Goal: Entertainment & Leisure: Consume media (video, audio)

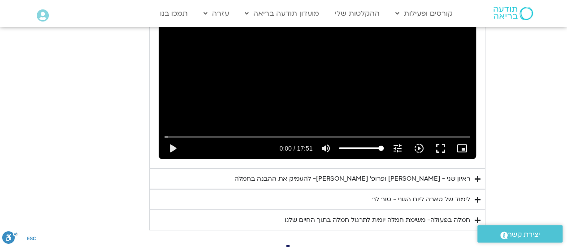
scroll to position [1245, 0]
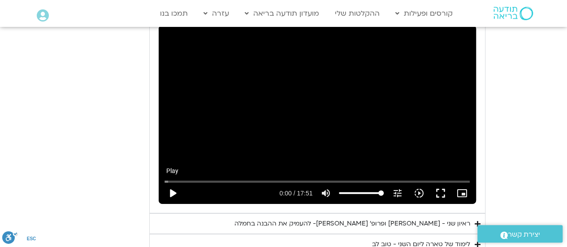
click at [172, 183] on button "play_arrow" at bounding box center [173, 194] width 22 height 22
click at [171, 183] on button "pause" at bounding box center [173, 194] width 22 height 22
click at [171, 183] on button "play_arrow" at bounding box center [173, 194] width 22 height 22
click at [170, 183] on button "pause" at bounding box center [173, 194] width 22 height 22
click at [171, 183] on button "play_arrow" at bounding box center [173, 194] width 22 height 22
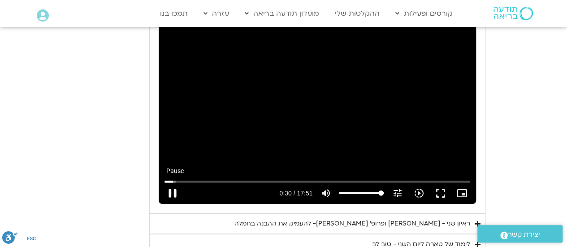
click at [173, 183] on button "pause" at bounding box center [173, 194] width 22 height 22
click at [177, 183] on button "play_arrow" at bounding box center [173, 194] width 22 height 22
click at [173, 183] on button "pause" at bounding box center [173, 194] width 22 height 22
click at [170, 183] on button "play_arrow" at bounding box center [173, 194] width 22 height 22
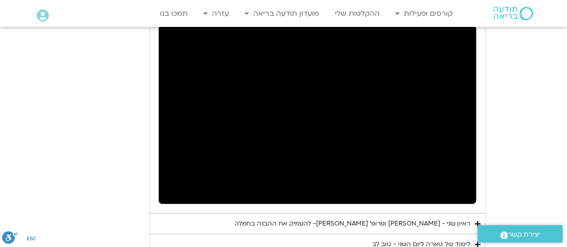
click at [172, 183] on button "pause" at bounding box center [173, 194] width 22 height 22
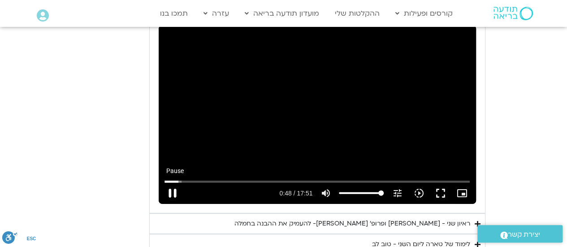
click at [173, 183] on button "pause" at bounding box center [173, 194] width 22 height 22
click at [178, 179] on input "Seek" at bounding box center [318, 181] width 306 height 5
click at [172, 183] on button "play_arrow" at bounding box center [173, 194] width 22 height 22
click at [173, 183] on button "pause" at bounding box center [173, 194] width 22 height 22
click at [175, 179] on input "Seek" at bounding box center [318, 181] width 306 height 5
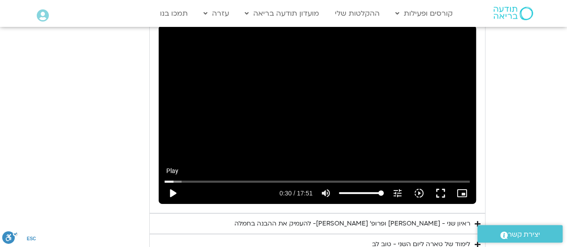
click at [172, 183] on button "play_arrow" at bounding box center [173, 194] width 22 height 22
click at [170, 183] on button "pause" at bounding box center [173, 194] width 22 height 22
click at [172, 183] on button "play_arrow" at bounding box center [173, 194] width 22 height 22
click at [171, 183] on button "pause" at bounding box center [173, 194] width 22 height 22
drag, startPoint x: 182, startPoint y: 168, endPoint x: 177, endPoint y: 168, distance: 4.9
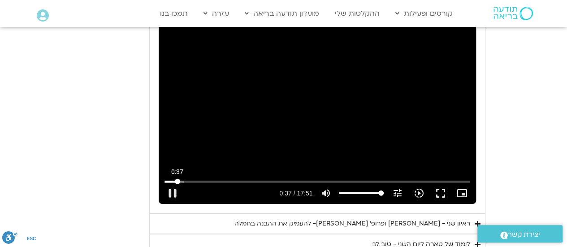
click at [177, 179] on input "Seek" at bounding box center [318, 181] width 306 height 5
click at [175, 179] on input "Seek" at bounding box center [318, 181] width 306 height 5
click at [171, 183] on button "play_arrow" at bounding box center [173, 194] width 22 height 22
click at [172, 183] on button "pause" at bounding box center [173, 194] width 22 height 22
click at [172, 183] on button "play_arrow" at bounding box center [173, 194] width 22 height 22
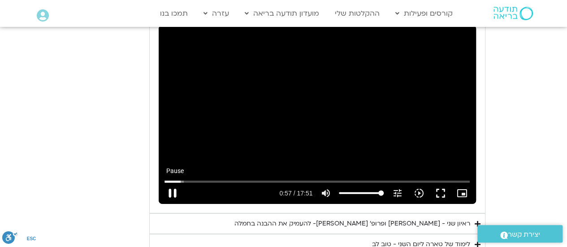
click at [173, 183] on button "pause" at bounding box center [173, 194] width 22 height 22
click at [172, 183] on button "play_arrow" at bounding box center [173, 194] width 22 height 22
click at [173, 183] on button "pause" at bounding box center [173, 194] width 22 height 22
click at [171, 183] on button "play_arrow" at bounding box center [173, 194] width 22 height 22
click at [170, 183] on button "pause" at bounding box center [173, 194] width 22 height 22
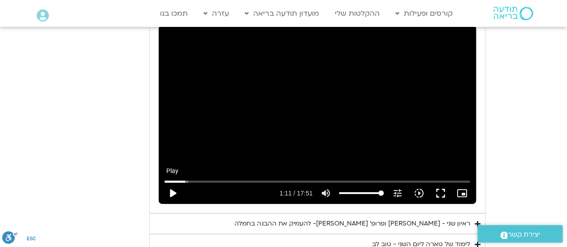
click at [173, 183] on button "play_arrow" at bounding box center [173, 194] width 22 height 22
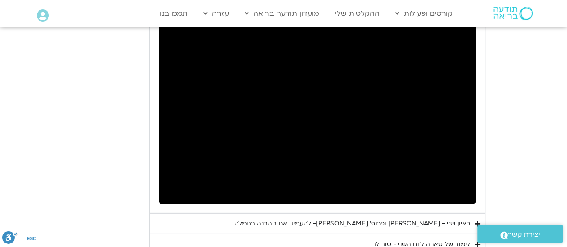
click at [173, 183] on button "pause" at bounding box center [173, 194] width 22 height 22
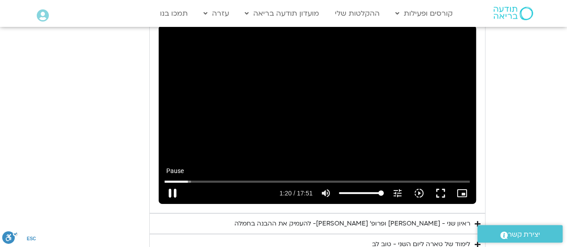
click at [171, 183] on button "pause" at bounding box center [173, 194] width 22 height 22
click at [171, 183] on button "play_arrow" at bounding box center [173, 194] width 22 height 22
click at [173, 183] on button "pause" at bounding box center [173, 194] width 22 height 22
click at [170, 183] on button "play_arrow" at bounding box center [173, 194] width 22 height 22
click at [173, 183] on button "pause" at bounding box center [173, 194] width 22 height 22
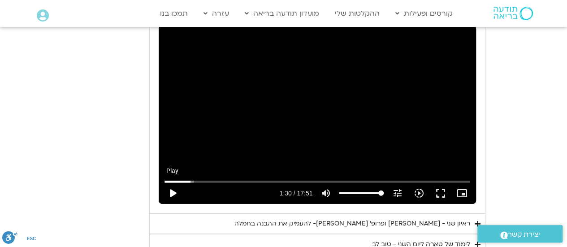
click at [170, 183] on button "play_arrow" at bounding box center [173, 194] width 22 height 22
click at [173, 183] on button "pause" at bounding box center [173, 194] width 22 height 22
click at [173, 183] on button "play_arrow" at bounding box center [173, 194] width 22 height 22
click at [173, 183] on button "pause" at bounding box center [173, 194] width 22 height 22
click at [170, 183] on button "pause" at bounding box center [173, 194] width 22 height 22
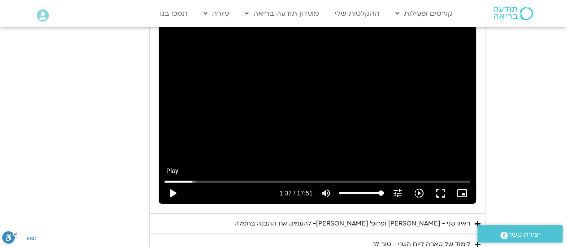
click at [175, 183] on button "play_arrow" at bounding box center [173, 194] width 22 height 22
click at [173, 183] on button "pause" at bounding box center [173, 194] width 22 height 22
click at [170, 183] on button "play_arrow" at bounding box center [173, 194] width 22 height 22
click at [171, 183] on button "pause" at bounding box center [173, 194] width 22 height 22
click at [174, 183] on button "play_arrow" at bounding box center [173, 194] width 22 height 22
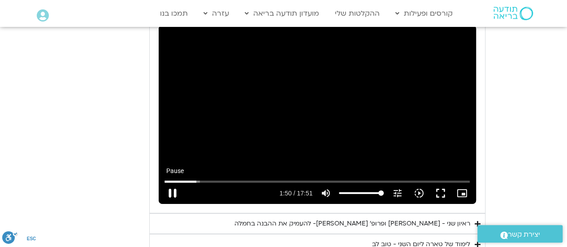
click at [172, 183] on button "pause" at bounding box center [173, 194] width 22 height 22
click at [172, 183] on button "play_arrow" at bounding box center [173, 194] width 22 height 22
click at [172, 183] on button "pause" at bounding box center [173, 194] width 22 height 22
click at [172, 183] on button "play_arrow" at bounding box center [173, 194] width 22 height 22
click at [191, 179] on input "Seek" at bounding box center [318, 181] width 306 height 5
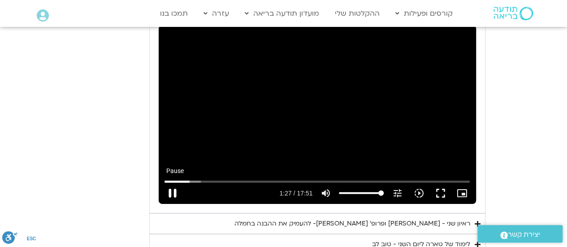
click at [172, 183] on button "pause" at bounding box center [173, 194] width 22 height 22
click at [172, 183] on button "play_arrow" at bounding box center [173, 194] width 22 height 22
click at [174, 183] on button "pause" at bounding box center [173, 194] width 22 height 22
click at [171, 183] on button "play_arrow" at bounding box center [173, 194] width 22 height 22
click at [171, 183] on button "pause" at bounding box center [173, 194] width 22 height 22
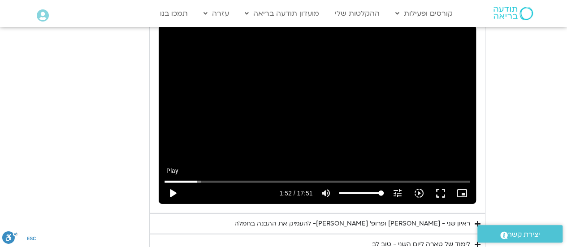
click at [170, 183] on button "play_arrow" at bounding box center [173, 194] width 22 height 22
click at [171, 183] on button "pause" at bounding box center [173, 194] width 22 height 22
click at [173, 183] on button "play_arrow" at bounding box center [173, 194] width 22 height 22
click at [172, 183] on button "pause" at bounding box center [173, 194] width 22 height 22
click at [173, 183] on button "play_arrow" at bounding box center [173, 194] width 22 height 22
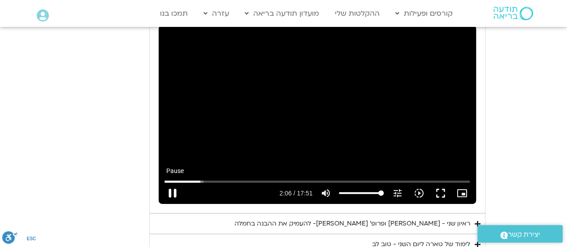
click at [172, 183] on button "pause" at bounding box center [173, 194] width 22 height 22
click at [173, 183] on button "play_arrow" at bounding box center [173, 194] width 22 height 22
click at [172, 183] on button "pause" at bounding box center [173, 194] width 22 height 22
click at [174, 183] on button "play_arrow" at bounding box center [173, 194] width 22 height 22
click at [173, 183] on button "pause" at bounding box center [173, 194] width 22 height 22
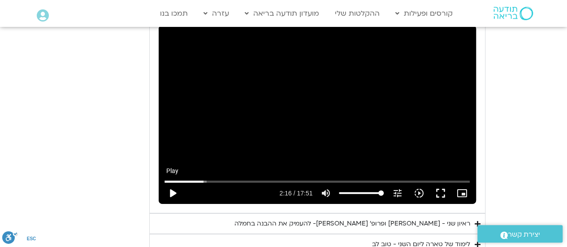
click at [172, 183] on button "play_arrow" at bounding box center [173, 194] width 22 height 22
drag, startPoint x: 202, startPoint y: 166, endPoint x: 192, endPoint y: 167, distance: 9.4
click at [192, 179] on input "Seek" at bounding box center [318, 181] width 306 height 5
click at [170, 183] on button "pause" at bounding box center [173, 194] width 22 height 22
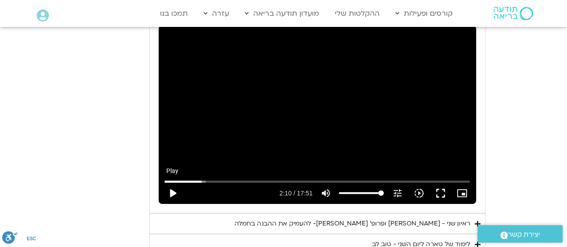
click at [170, 183] on button "play_arrow" at bounding box center [173, 194] width 22 height 22
click at [173, 183] on button "play_arrow" at bounding box center [173, 194] width 22 height 22
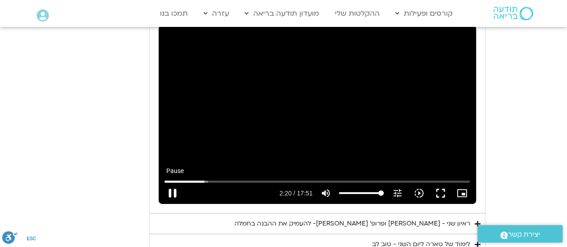
click at [172, 183] on button "pause" at bounding box center [173, 194] width 22 height 22
click at [171, 183] on button "play_arrow" at bounding box center [173, 194] width 22 height 22
click at [171, 183] on button "pause" at bounding box center [173, 194] width 22 height 22
click at [171, 183] on button "play_arrow" at bounding box center [173, 194] width 22 height 22
click at [172, 183] on button "pause" at bounding box center [173, 194] width 22 height 22
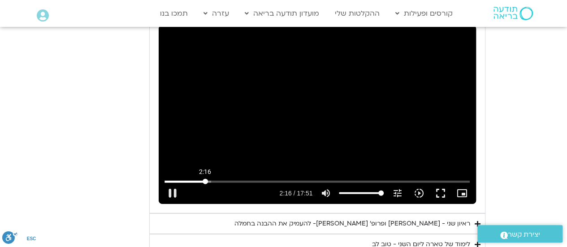
click at [205, 179] on input "Seek" at bounding box center [318, 181] width 306 height 5
click at [172, 183] on button "play_arrow" at bounding box center [173, 194] width 22 height 22
click at [170, 183] on button "pause" at bounding box center [173, 194] width 22 height 22
click at [173, 183] on button "play_arrow" at bounding box center [173, 194] width 22 height 22
click at [173, 183] on button "pause" at bounding box center [173, 194] width 22 height 22
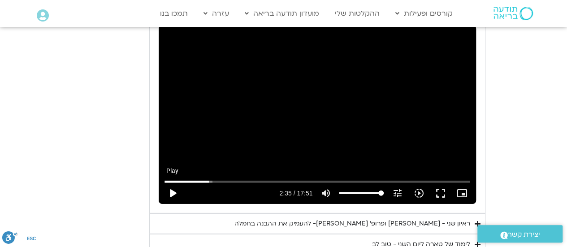
click at [174, 183] on button "play_arrow" at bounding box center [173, 194] width 22 height 22
click at [173, 183] on button "pause" at bounding box center [173, 194] width 22 height 22
click at [173, 183] on button "play_arrow" at bounding box center [173, 194] width 22 height 22
click at [174, 183] on button "pause" at bounding box center [173, 194] width 22 height 22
click at [173, 183] on button "play_arrow" at bounding box center [173, 194] width 22 height 22
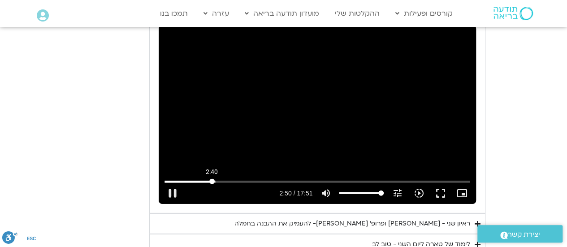
click at [212, 179] on input "Seek" at bounding box center [318, 181] width 306 height 5
click at [205, 179] on input "Seek" at bounding box center [318, 181] width 306 height 5
click at [206, 179] on input "Seek" at bounding box center [318, 181] width 306 height 5
click at [172, 183] on button "pause" at bounding box center [173, 194] width 22 height 22
click at [173, 183] on button "play_arrow" at bounding box center [173, 194] width 22 height 22
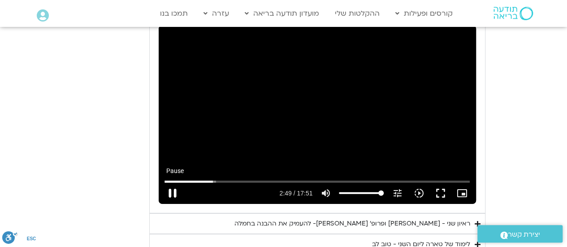
click at [172, 183] on button "pause" at bounding box center [173, 194] width 22 height 22
click at [173, 183] on button "play_arrow" at bounding box center [173, 194] width 22 height 22
click at [173, 183] on button "pause" at bounding box center [173, 194] width 22 height 22
click at [214, 179] on input "Seek" at bounding box center [318, 181] width 306 height 5
click at [171, 183] on button "play_arrow" at bounding box center [173, 194] width 22 height 22
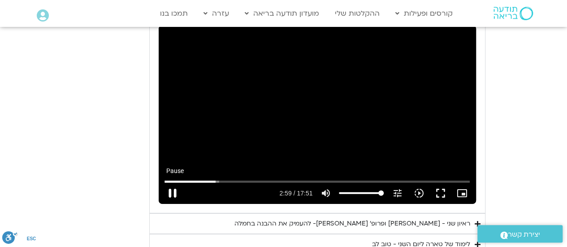
click at [172, 183] on button "pause" at bounding box center [173, 194] width 22 height 22
click at [171, 183] on button "play_arrow" at bounding box center [173, 194] width 22 height 22
click at [172, 183] on button "pause" at bounding box center [173, 194] width 22 height 22
click at [217, 179] on input "Seek" at bounding box center [318, 181] width 306 height 5
click at [172, 183] on button "play_arrow" at bounding box center [173, 194] width 22 height 22
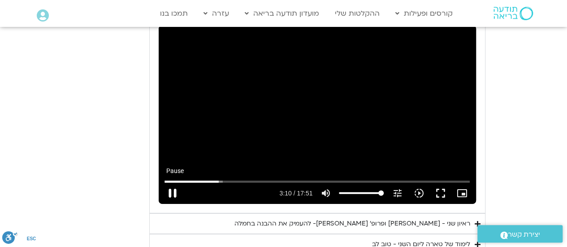
click at [171, 183] on button "pause" at bounding box center [173, 194] width 22 height 22
click at [172, 183] on button "play_arrow" at bounding box center [173, 194] width 22 height 22
click at [173, 183] on button "pause" at bounding box center [173, 194] width 22 height 22
click at [174, 183] on button "play_arrow" at bounding box center [173, 194] width 22 height 22
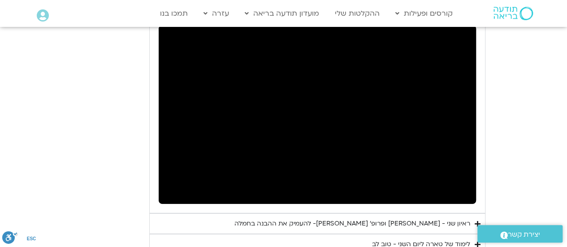
click at [174, 183] on button "pause" at bounding box center [173, 194] width 22 height 22
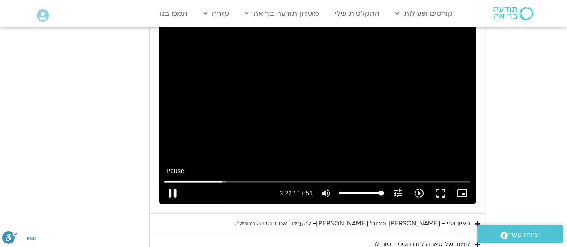
click at [171, 183] on button "pause" at bounding box center [173, 194] width 22 height 22
click at [174, 183] on button "play_arrow" at bounding box center [173, 194] width 22 height 22
click at [172, 183] on button "pause" at bounding box center [173, 194] width 22 height 22
click at [170, 183] on button "play_arrow" at bounding box center [173, 194] width 22 height 22
click at [171, 183] on button "pause" at bounding box center [173, 194] width 22 height 22
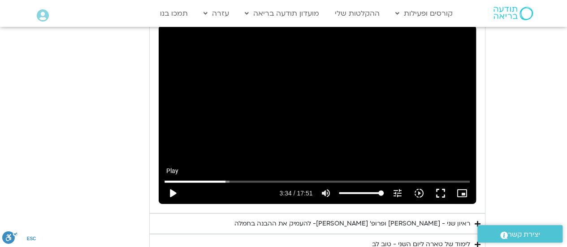
click at [173, 183] on button "play_arrow" at bounding box center [173, 194] width 22 height 22
click at [173, 183] on button "pause" at bounding box center [173, 194] width 22 height 22
click at [224, 179] on input "Seek" at bounding box center [318, 181] width 306 height 5
click at [171, 183] on button "play_arrow" at bounding box center [173, 194] width 22 height 22
click at [172, 183] on button "pause" at bounding box center [173, 194] width 22 height 22
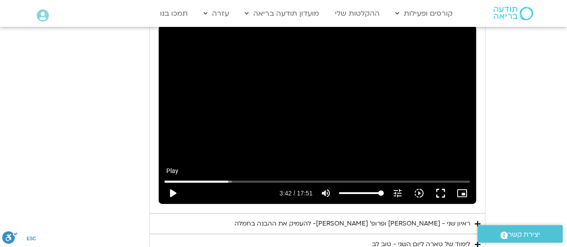
click at [174, 183] on button "play_arrow" at bounding box center [173, 194] width 22 height 22
click at [171, 183] on button "pause" at bounding box center [173, 194] width 22 height 22
click at [173, 183] on button "play_arrow" at bounding box center [173, 194] width 22 height 22
click at [172, 183] on button "pause" at bounding box center [173, 194] width 22 height 22
click at [170, 183] on button "play_arrow" at bounding box center [173, 194] width 22 height 22
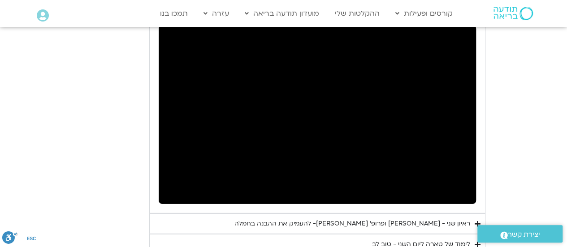
click at [172, 183] on button "pause" at bounding box center [173, 194] width 22 height 22
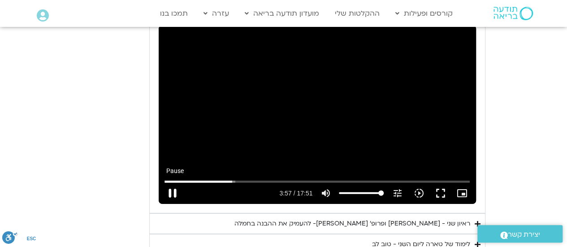
click at [171, 183] on button "pause" at bounding box center [173, 194] width 22 height 22
click at [171, 183] on button "play_arrow" at bounding box center [173, 194] width 22 height 22
click at [174, 183] on button "pause" at bounding box center [173, 194] width 22 height 22
click at [170, 183] on button "play_arrow" at bounding box center [173, 194] width 22 height 22
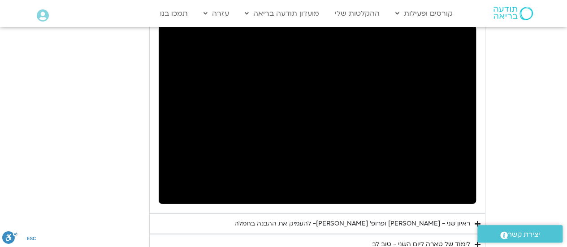
click at [174, 183] on button "pause" at bounding box center [173, 194] width 22 height 22
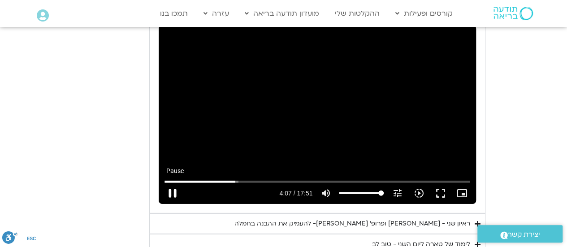
click at [172, 183] on button "pause" at bounding box center [173, 194] width 22 height 22
click at [176, 183] on button "play_arrow" at bounding box center [173, 194] width 22 height 22
click at [171, 183] on button "pause" at bounding box center [173, 194] width 22 height 22
click at [172, 183] on button "play_arrow" at bounding box center [173, 194] width 22 height 22
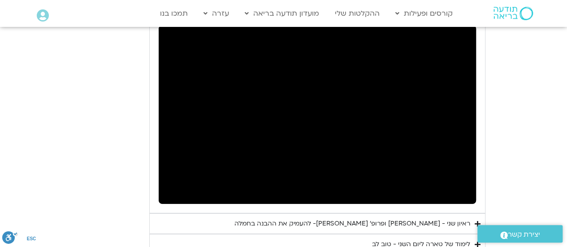
click at [171, 183] on button "pause" at bounding box center [173, 194] width 22 height 22
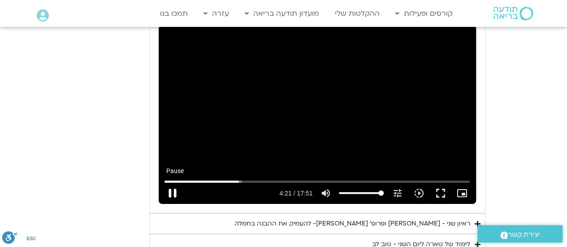
click at [172, 183] on button "pause" at bounding box center [173, 194] width 22 height 22
click at [169, 183] on button "play_arrow" at bounding box center [173, 194] width 22 height 22
click at [171, 183] on button "pause" at bounding box center [173, 194] width 22 height 22
click at [238, 179] on input "Seek" at bounding box center [318, 181] width 306 height 5
click at [172, 183] on button "play_arrow" at bounding box center [173, 194] width 22 height 22
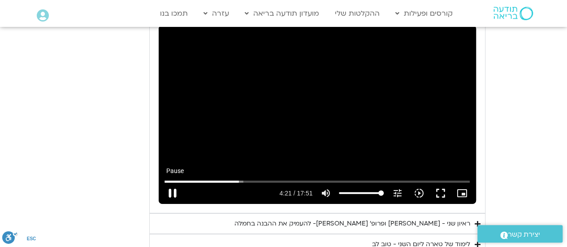
click at [170, 183] on button "pause" at bounding box center [173, 194] width 22 height 22
click at [173, 183] on button "play_arrow" at bounding box center [173, 194] width 22 height 22
click at [168, 183] on button "pause" at bounding box center [173, 194] width 22 height 22
click at [171, 183] on button "play_arrow" at bounding box center [173, 194] width 22 height 22
click at [171, 183] on button "pause" at bounding box center [173, 194] width 22 height 22
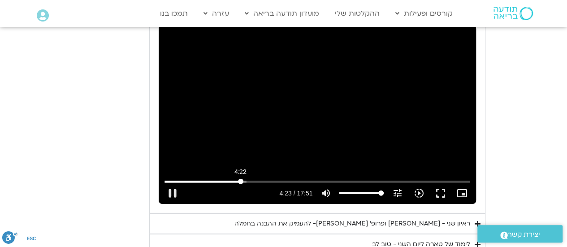
click at [240, 179] on input "Seek" at bounding box center [318, 181] width 306 height 5
click at [171, 183] on button "play_arrow" at bounding box center [173, 194] width 22 height 22
click at [173, 183] on button "pause" at bounding box center [173, 194] width 22 height 22
click at [173, 183] on button "play_arrow" at bounding box center [173, 194] width 22 height 22
click at [240, 179] on input "Seek" at bounding box center [318, 181] width 306 height 5
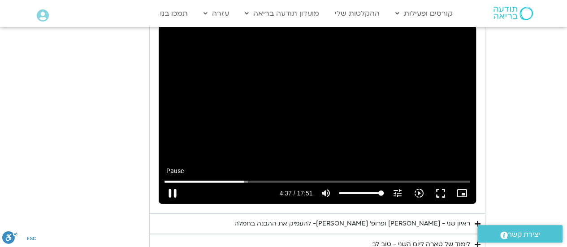
click at [174, 183] on button "pause" at bounding box center [173, 194] width 22 height 22
click at [170, 183] on button "play_arrow" at bounding box center [173, 194] width 22 height 22
click at [170, 183] on button "pause" at bounding box center [173, 194] width 22 height 22
click at [172, 183] on button "play_arrow" at bounding box center [173, 194] width 22 height 22
click at [172, 183] on button "pause" at bounding box center [173, 194] width 22 height 22
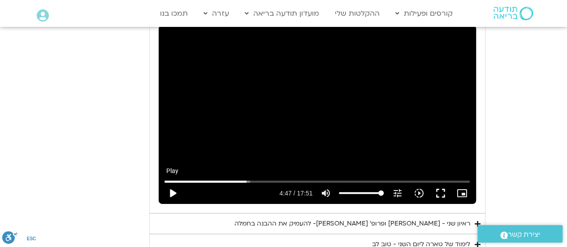
click at [172, 183] on button "play_arrow" at bounding box center [173, 194] width 22 height 22
click at [172, 183] on button "pause" at bounding box center [173, 194] width 22 height 22
click at [173, 183] on button "play_arrow" at bounding box center [173, 194] width 22 height 22
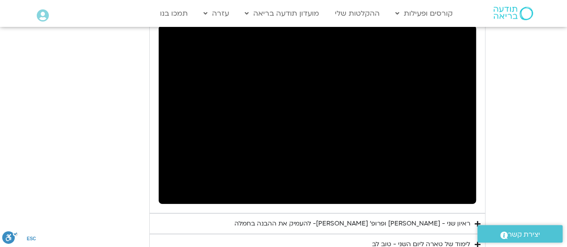
click at [173, 183] on button "pause" at bounding box center [173, 194] width 22 height 22
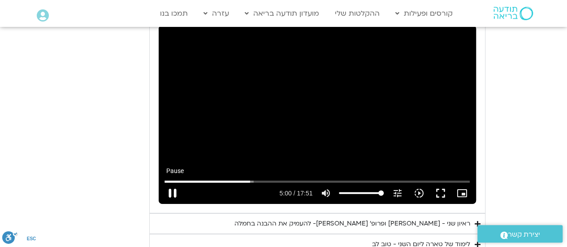
click at [169, 183] on button "pause" at bounding box center [173, 194] width 22 height 22
click at [248, 179] on input "Seek" at bounding box center [318, 181] width 306 height 5
click at [170, 183] on button "play_arrow" at bounding box center [173, 194] width 22 height 22
click at [171, 183] on button "pause" at bounding box center [173, 194] width 22 height 22
click at [171, 183] on button "play_arrow" at bounding box center [173, 194] width 22 height 22
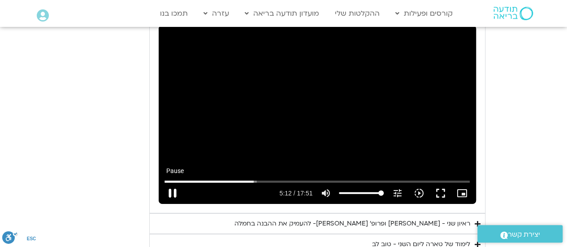
click at [172, 183] on button "pause" at bounding box center [173, 194] width 22 height 22
click at [172, 183] on button "play_arrow" at bounding box center [173, 194] width 22 height 22
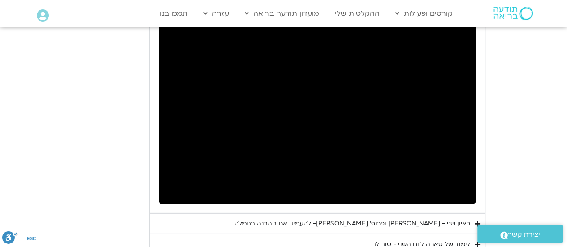
click at [172, 183] on button "pause" at bounding box center [173, 194] width 22 height 22
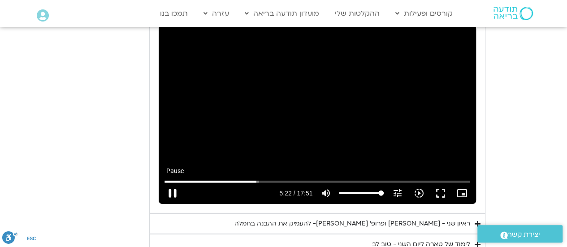
click at [173, 183] on button "pause" at bounding box center [173, 194] width 22 height 22
click at [172, 183] on button "play_arrow" at bounding box center [173, 194] width 22 height 22
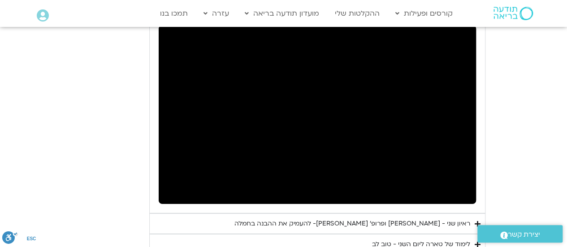
click at [171, 183] on button "pause" at bounding box center [173, 194] width 22 height 22
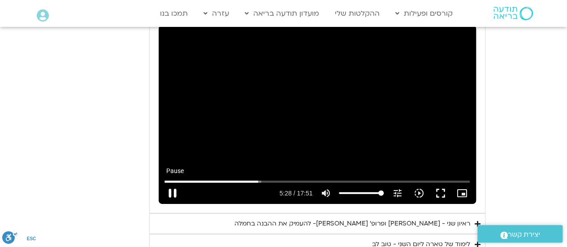
click at [172, 183] on button "pause" at bounding box center [173, 194] width 22 height 22
click at [171, 183] on button "play_arrow" at bounding box center [173, 194] width 22 height 22
click at [173, 183] on button "pause" at bounding box center [173, 194] width 22 height 22
click at [171, 183] on button "play_arrow" at bounding box center [173, 194] width 22 height 22
click at [171, 183] on button "pause" at bounding box center [173, 194] width 22 height 22
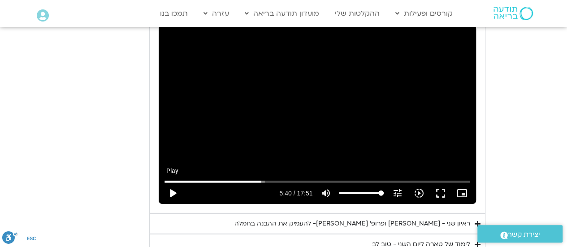
click at [172, 183] on button "play_arrow" at bounding box center [173, 194] width 22 height 22
click at [172, 183] on button "pause" at bounding box center [173, 194] width 22 height 22
click at [170, 183] on button "play_arrow" at bounding box center [173, 194] width 22 height 22
click at [170, 183] on button "pause" at bounding box center [173, 194] width 22 height 22
click at [169, 183] on button "play_arrow" at bounding box center [173, 194] width 22 height 22
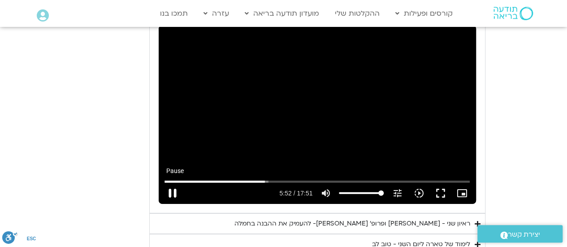
click at [173, 183] on button "pause" at bounding box center [173, 194] width 22 height 22
click at [171, 183] on button "play_arrow" at bounding box center [173, 194] width 22 height 22
click at [171, 183] on button "pause" at bounding box center [173, 194] width 22 height 22
click at [173, 183] on button "play_arrow" at bounding box center [173, 194] width 22 height 22
click at [173, 183] on button "pause" at bounding box center [173, 194] width 22 height 22
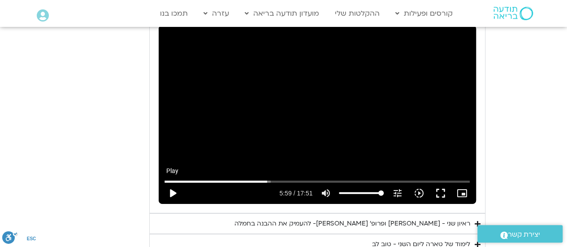
click at [172, 183] on button "play_arrow" at bounding box center [173, 194] width 22 height 22
click at [172, 183] on button "pause" at bounding box center [173, 194] width 22 height 22
click at [173, 183] on button "play_arrow" at bounding box center [173, 194] width 22 height 22
click at [173, 183] on button "pause" at bounding box center [173, 194] width 22 height 22
click at [172, 183] on button "play_arrow" at bounding box center [173, 194] width 22 height 22
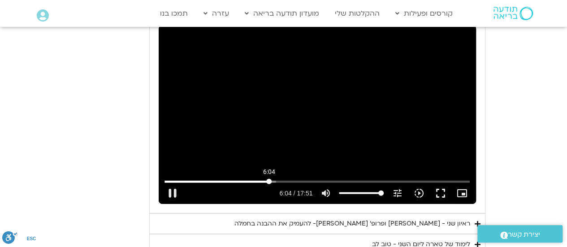
click at [269, 179] on input "Seek" at bounding box center [318, 181] width 306 height 5
click at [172, 183] on button "pause" at bounding box center [173, 194] width 22 height 22
click at [172, 183] on button "play_arrow" at bounding box center [173, 194] width 22 height 22
click at [174, 183] on button "pause" at bounding box center [173, 194] width 22 height 22
click at [269, 179] on input "Seek" at bounding box center [318, 181] width 306 height 5
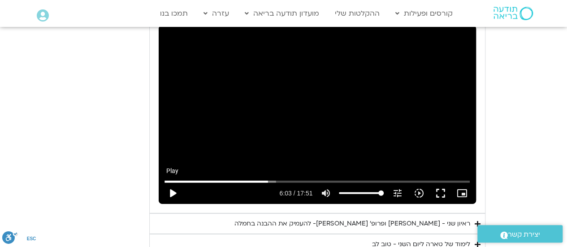
click at [175, 183] on button "play_arrow" at bounding box center [173, 194] width 22 height 22
click at [170, 183] on button "pause" at bounding box center [173, 194] width 22 height 22
click at [172, 183] on button "play_arrow" at bounding box center [173, 194] width 22 height 22
click at [172, 183] on button "pause" at bounding box center [173, 194] width 22 height 22
click at [171, 183] on button "play_arrow" at bounding box center [173, 194] width 22 height 22
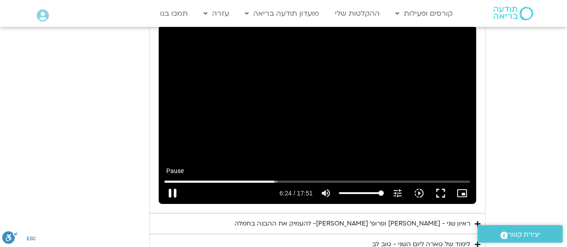
click at [172, 183] on button "pause" at bounding box center [173, 194] width 22 height 22
click at [173, 183] on button "play_arrow" at bounding box center [173, 194] width 22 height 22
click at [172, 183] on button "pause" at bounding box center [173, 194] width 22 height 22
click at [173, 183] on button "play_arrow" at bounding box center [173, 194] width 22 height 22
click at [274, 179] on input "Seek" at bounding box center [318, 181] width 306 height 5
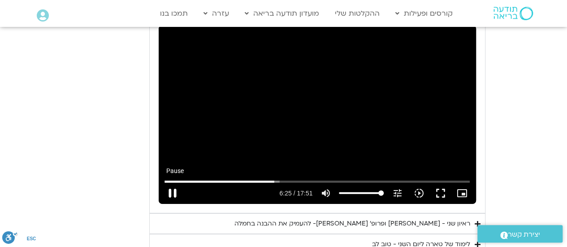
click at [174, 183] on button "pause" at bounding box center [173, 194] width 22 height 22
click at [174, 183] on button "play_arrow" at bounding box center [173, 194] width 22 height 22
click at [174, 183] on button "pause" at bounding box center [173, 194] width 22 height 22
click at [173, 183] on button "play_arrow" at bounding box center [173, 194] width 22 height 22
click at [171, 183] on button "pause" at bounding box center [173, 194] width 22 height 22
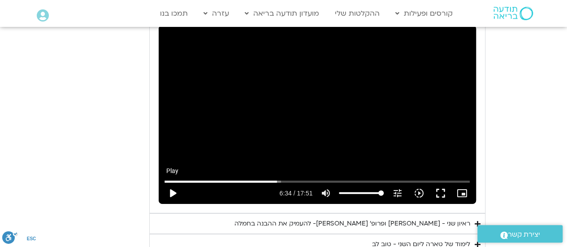
click at [170, 183] on button "play_arrow" at bounding box center [173, 194] width 22 height 22
click at [174, 183] on button "pause" at bounding box center [173, 194] width 22 height 22
click at [169, 183] on button "play_arrow" at bounding box center [173, 194] width 22 height 22
click at [172, 183] on button "pause" at bounding box center [173, 194] width 22 height 22
click at [173, 183] on button "play_arrow" at bounding box center [173, 194] width 22 height 22
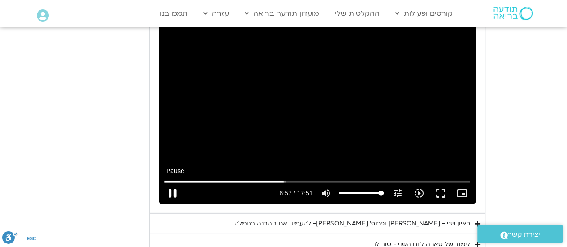
click at [171, 183] on button "pause" at bounding box center [173, 194] width 22 height 22
click at [173, 183] on button "play_arrow" at bounding box center [173, 194] width 22 height 22
click at [170, 183] on button "pause" at bounding box center [173, 194] width 22 height 22
click at [170, 183] on button "play_arrow" at bounding box center [173, 194] width 22 height 22
click at [171, 183] on button "pause" at bounding box center [173, 194] width 22 height 22
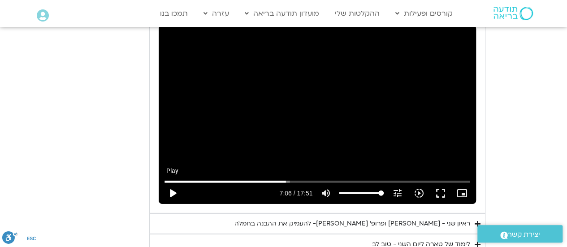
click at [169, 183] on button "play_arrow" at bounding box center [173, 194] width 22 height 22
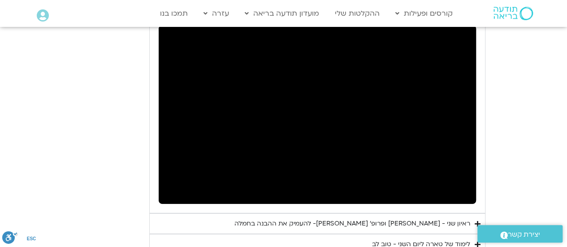
click at [173, 183] on button "pause" at bounding box center [173, 194] width 22 height 22
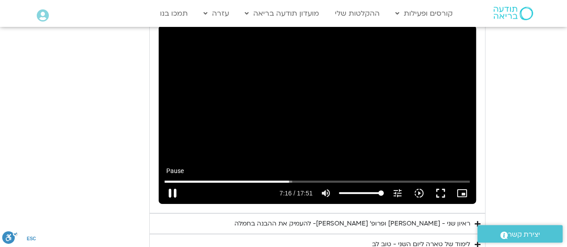
click at [170, 183] on button "pause" at bounding box center [173, 194] width 22 height 22
click at [172, 183] on button "play_arrow" at bounding box center [173, 194] width 22 height 22
click at [172, 183] on button "pause" at bounding box center [173, 194] width 22 height 22
type input "440.274628"
